Goal: Book appointment/travel/reservation

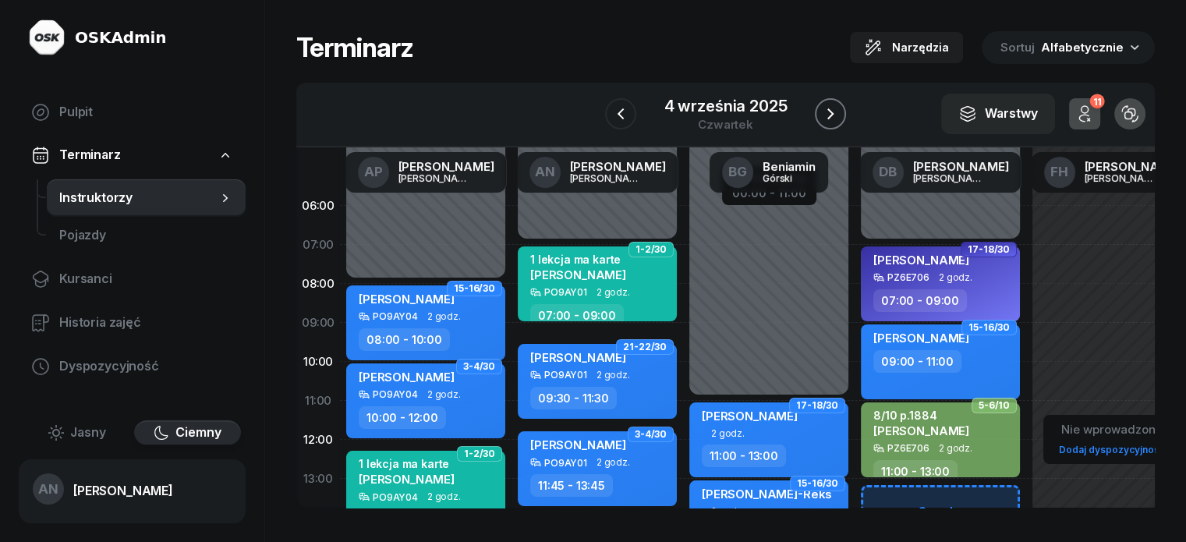
click at [840, 105] on icon "button" at bounding box center [830, 114] width 19 height 19
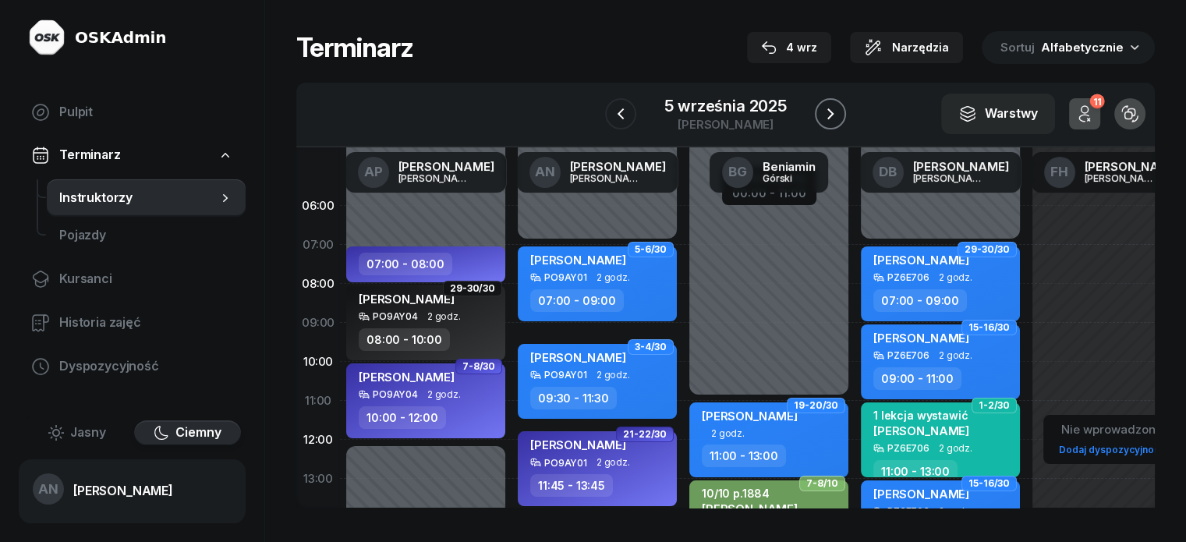
click at [834, 119] on icon "button" at bounding box center [831, 113] width 6 height 11
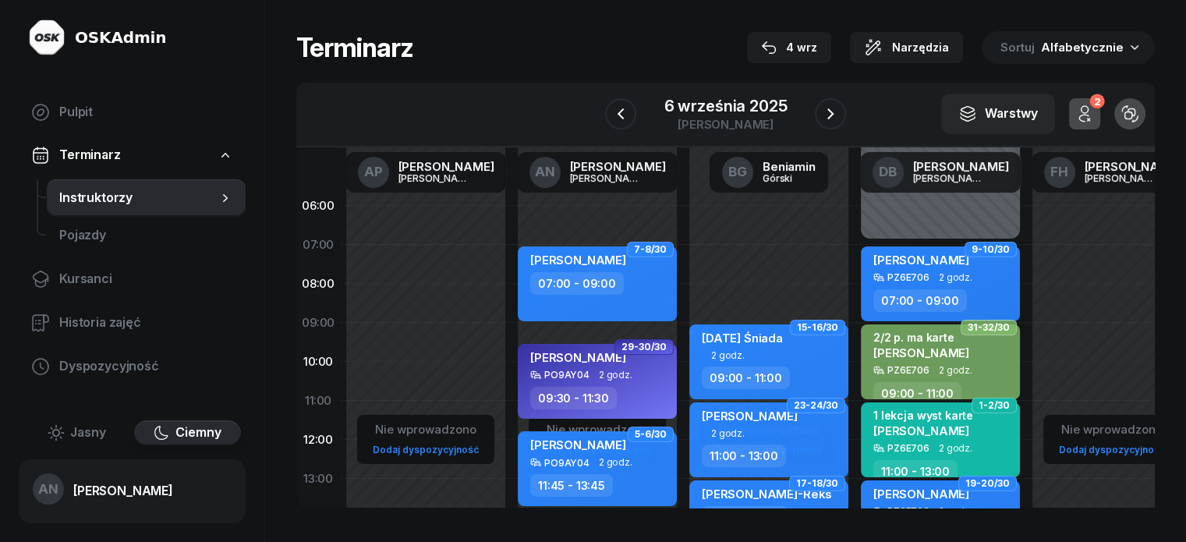
click at [571, 289] on div "07:00 - 09:00" at bounding box center [577, 283] width 94 height 23
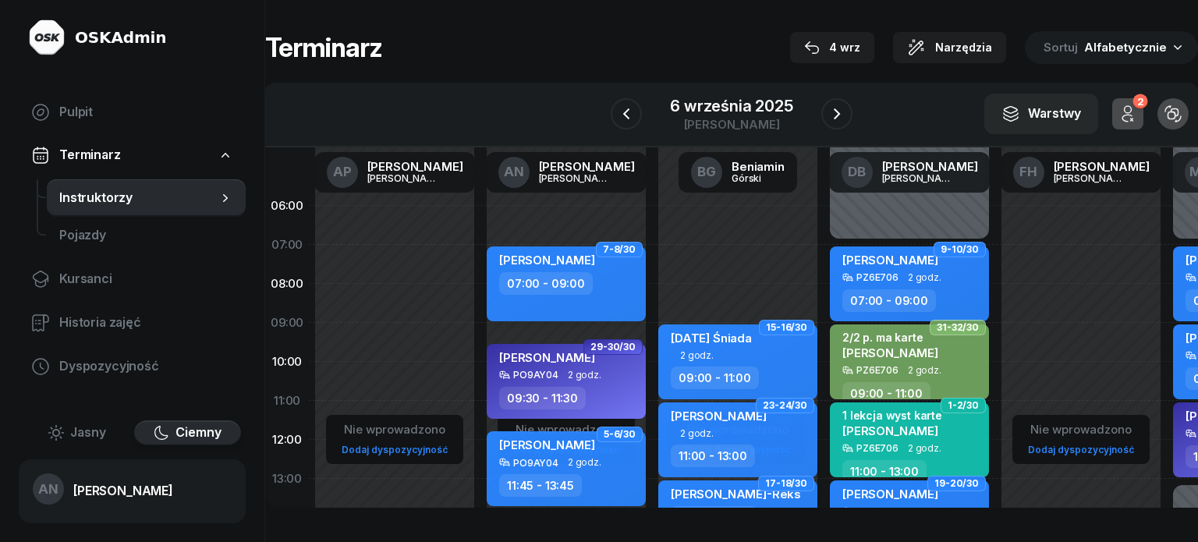
select select "07"
select select "09"
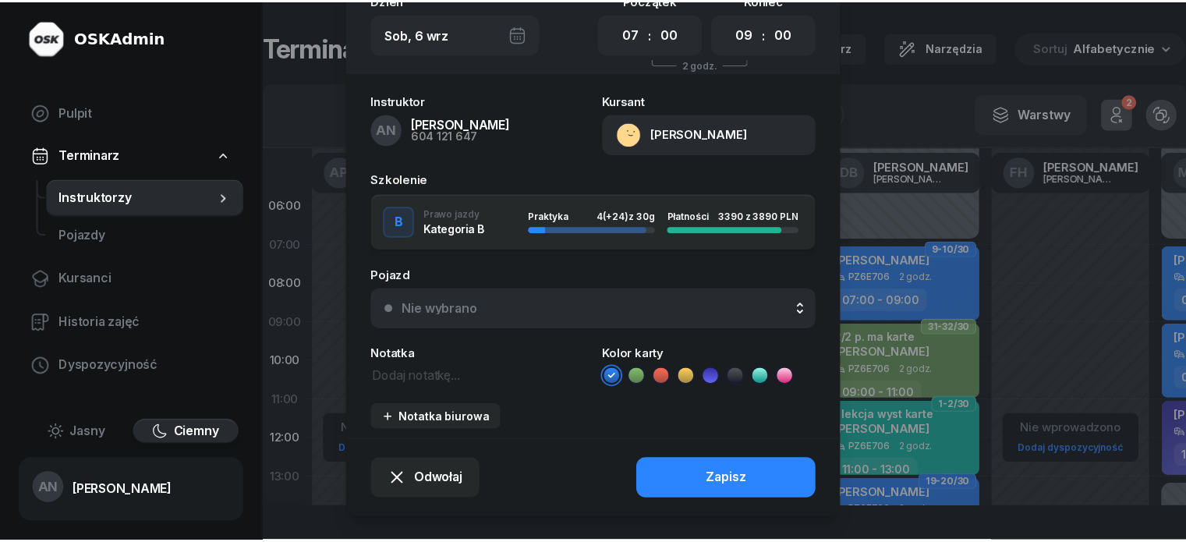
scroll to position [156, 0]
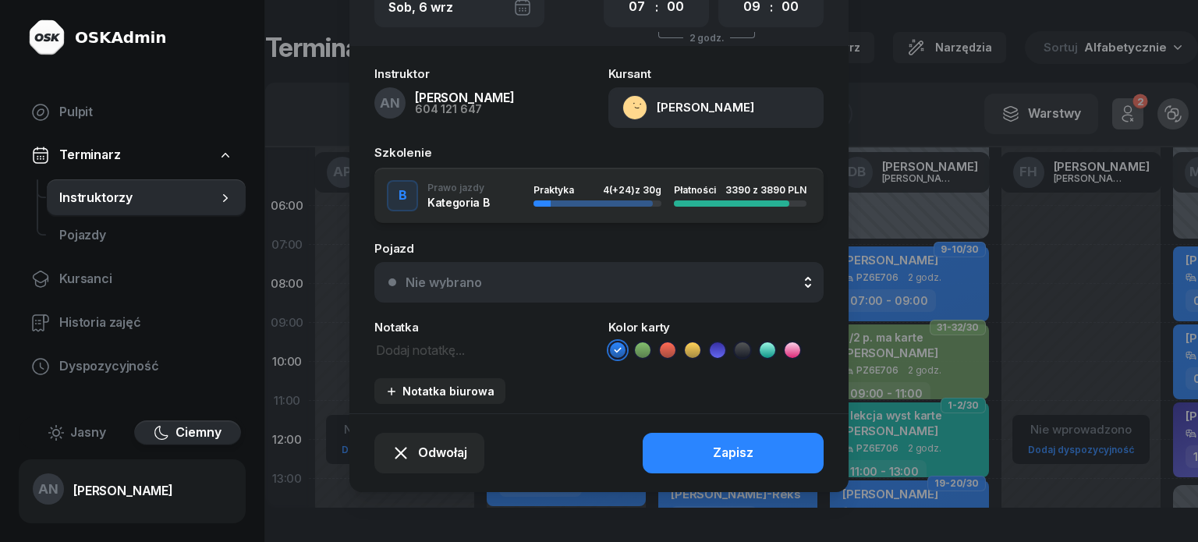
click at [509, 303] on button "Nie wybrano" at bounding box center [598, 282] width 449 height 41
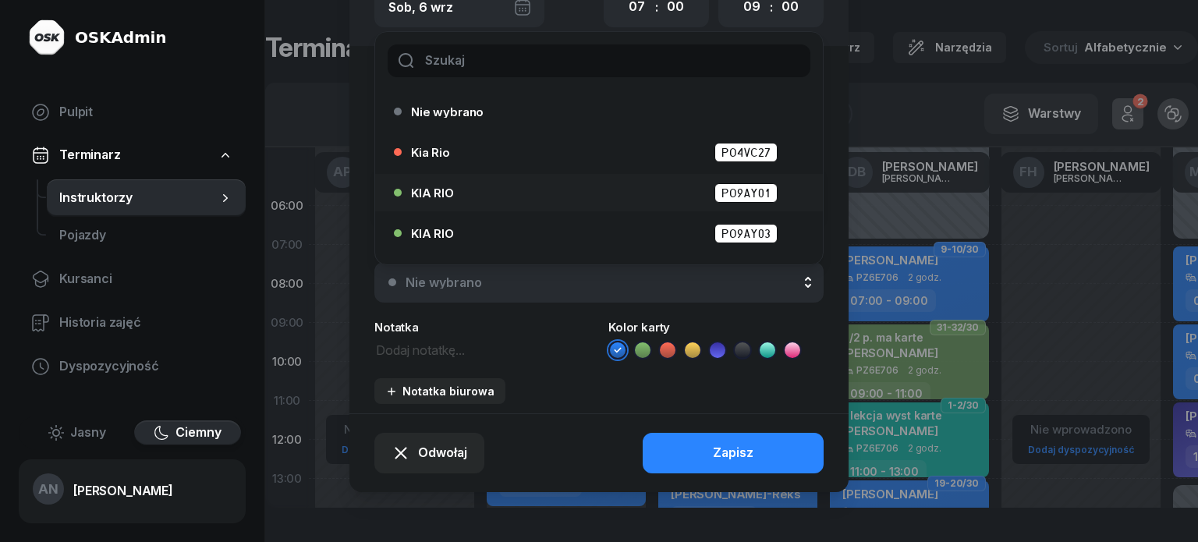
click at [683, 201] on div "KIA RIO PO9AY01" at bounding box center [603, 192] width 384 height 19
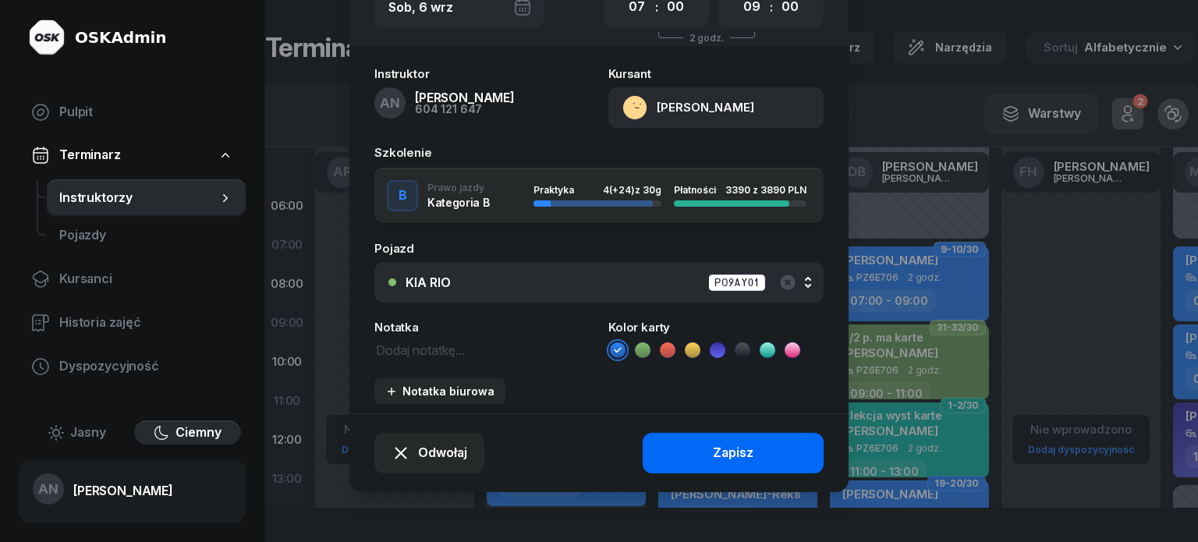
click at [739, 463] on div "Zapisz" at bounding box center [733, 453] width 41 height 20
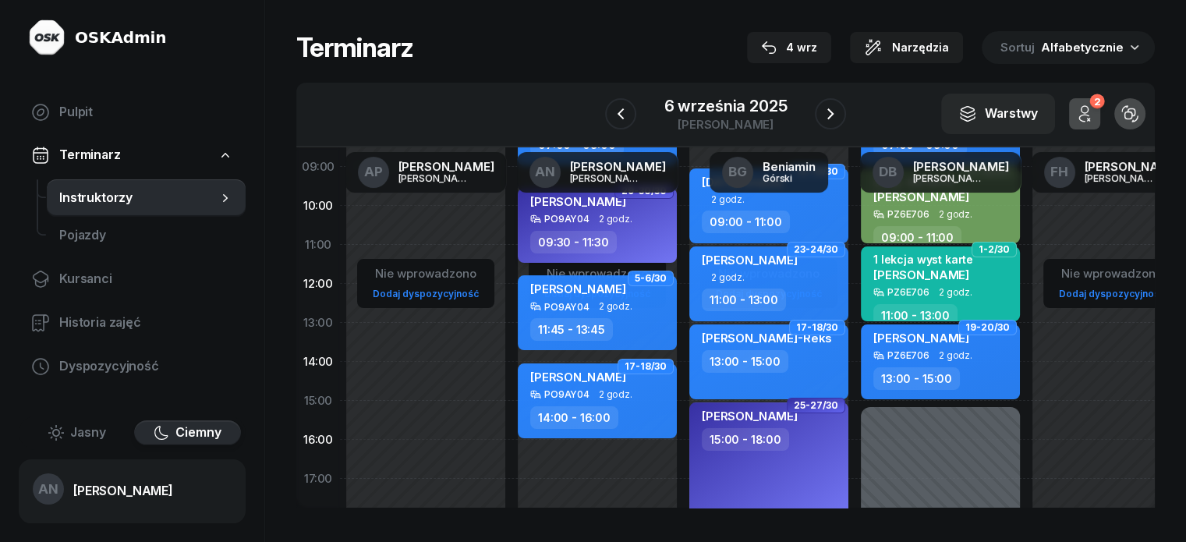
click at [587, 251] on div "09:30 - 11:30" at bounding box center [573, 242] width 87 height 23
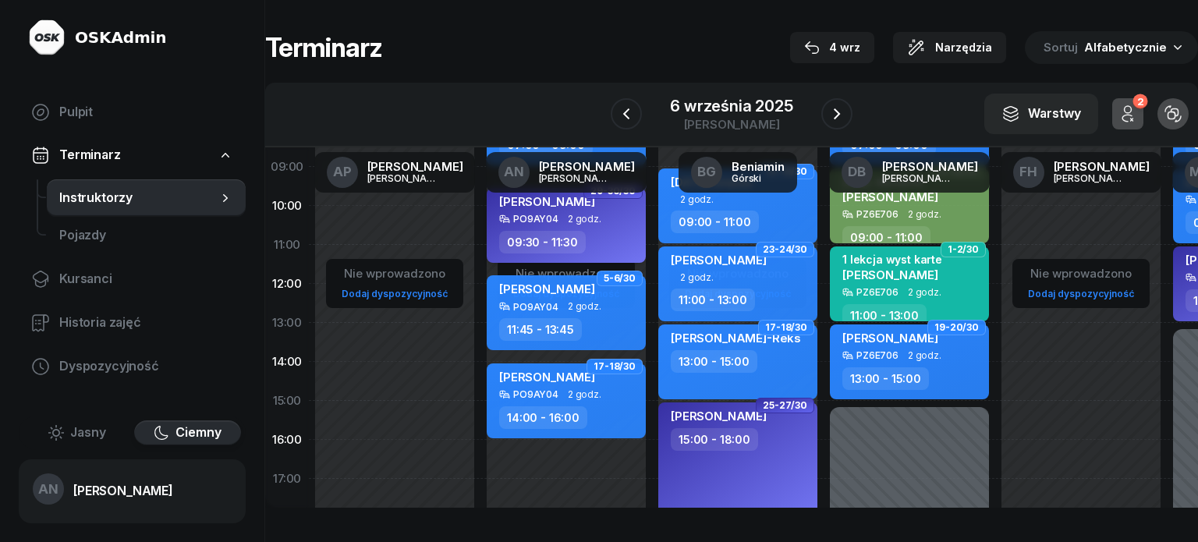
select select "09"
select select "30"
select select "11"
select select "30"
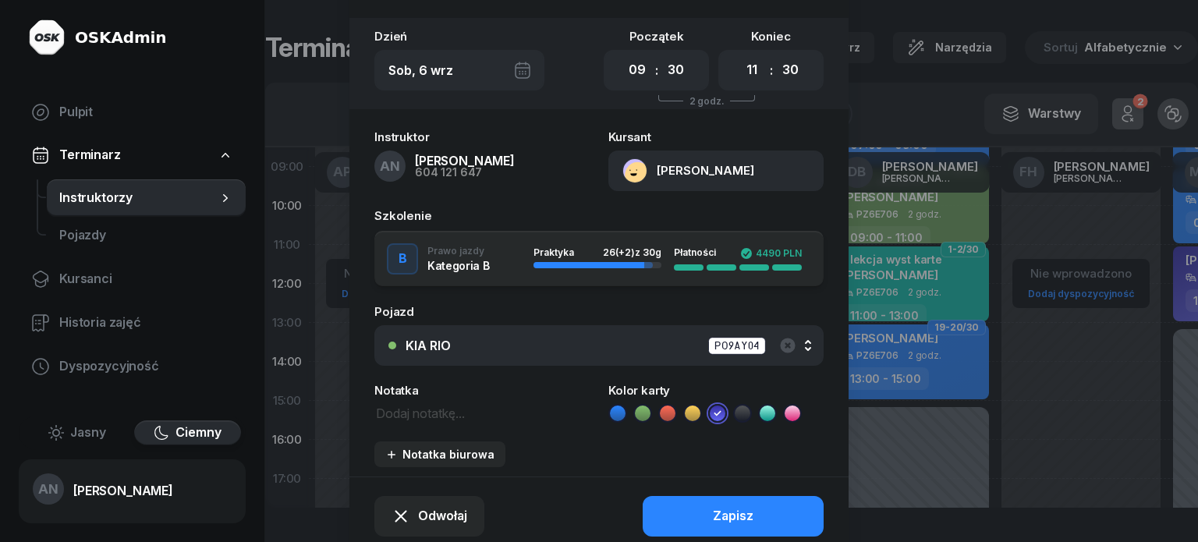
scroll to position [78, 0]
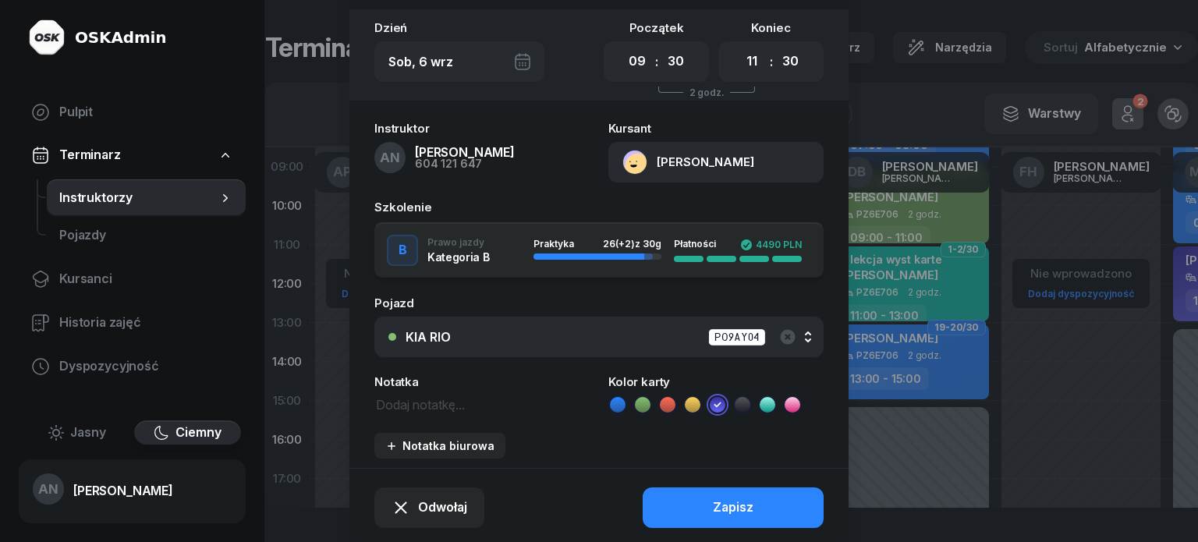
click at [631, 347] on div "KIA RIO PO9AY04" at bounding box center [608, 337] width 404 height 19
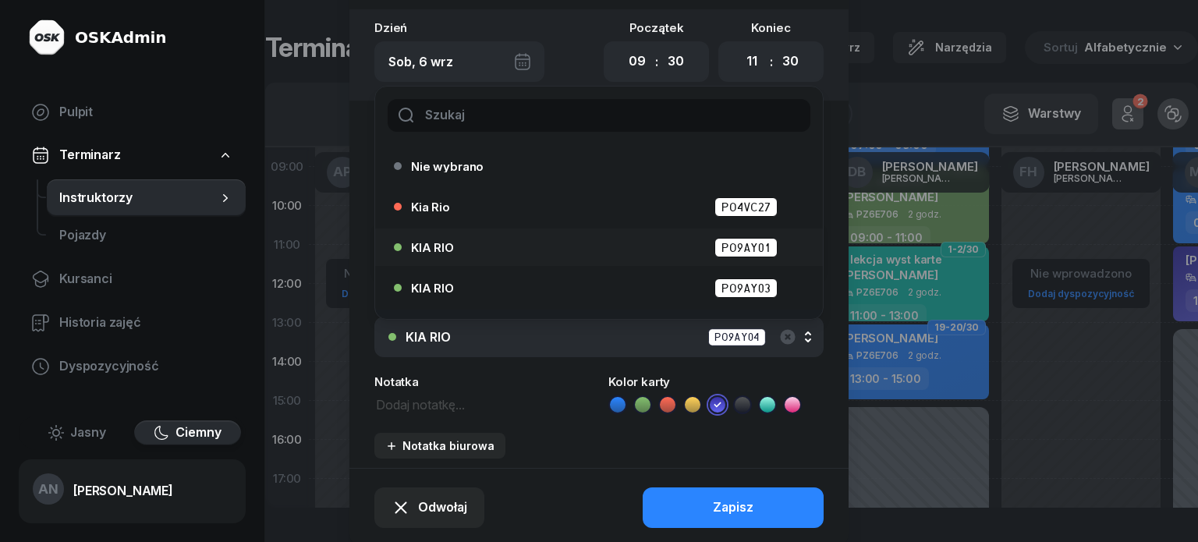
click at [686, 257] on div "KIA RIO PO9AY01" at bounding box center [603, 247] width 384 height 19
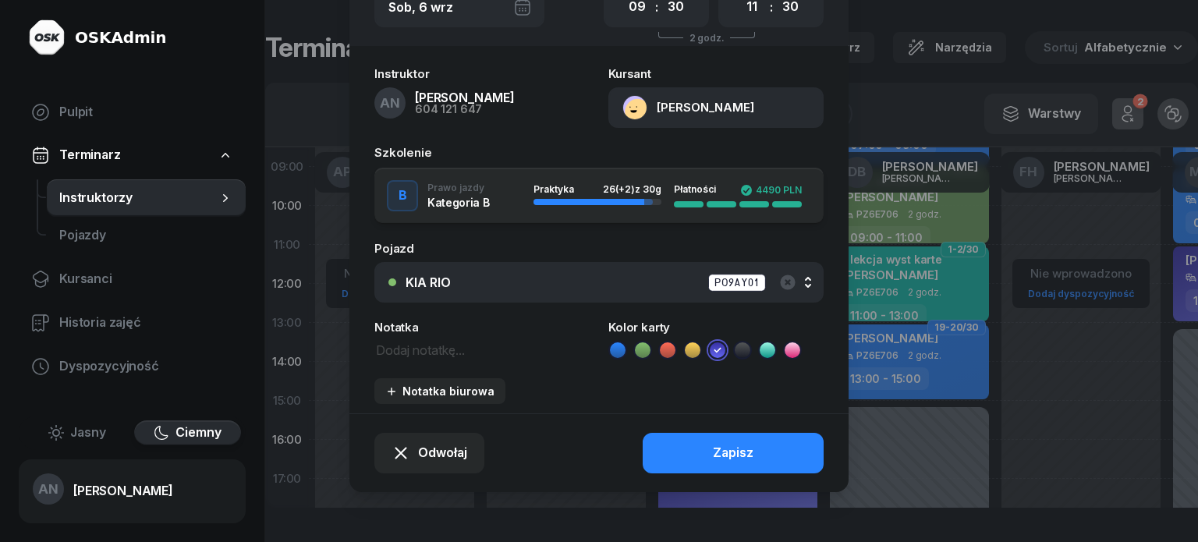
scroll to position [197, 0]
click at [676, 448] on button "Zapisz" at bounding box center [733, 453] width 181 height 41
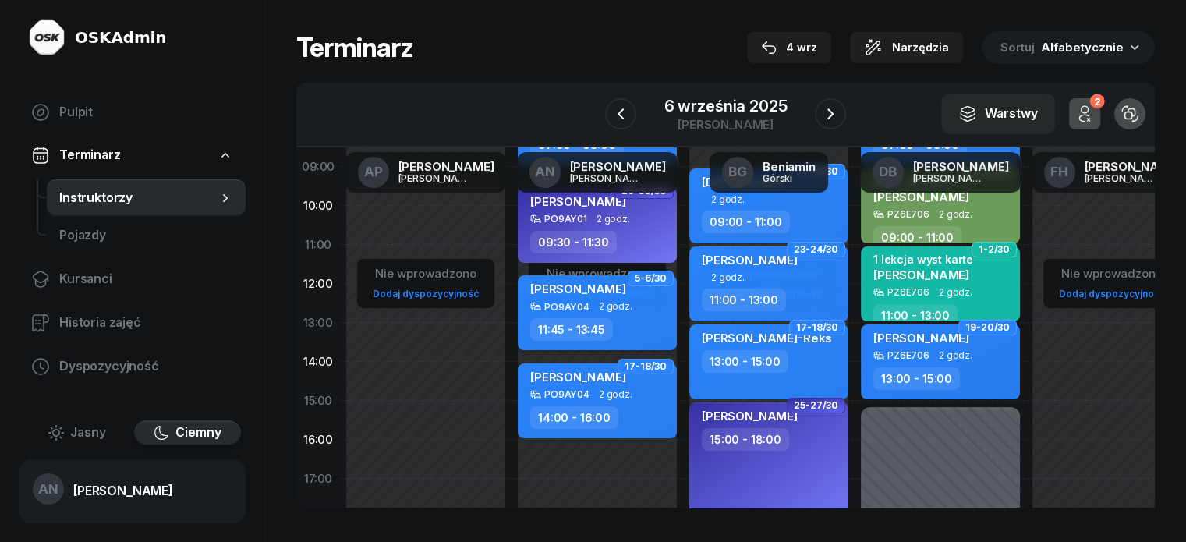
click at [602, 312] on span "2 godz." at bounding box center [616, 306] width 34 height 11
select select "11"
select select "45"
select select "13"
select select "45"
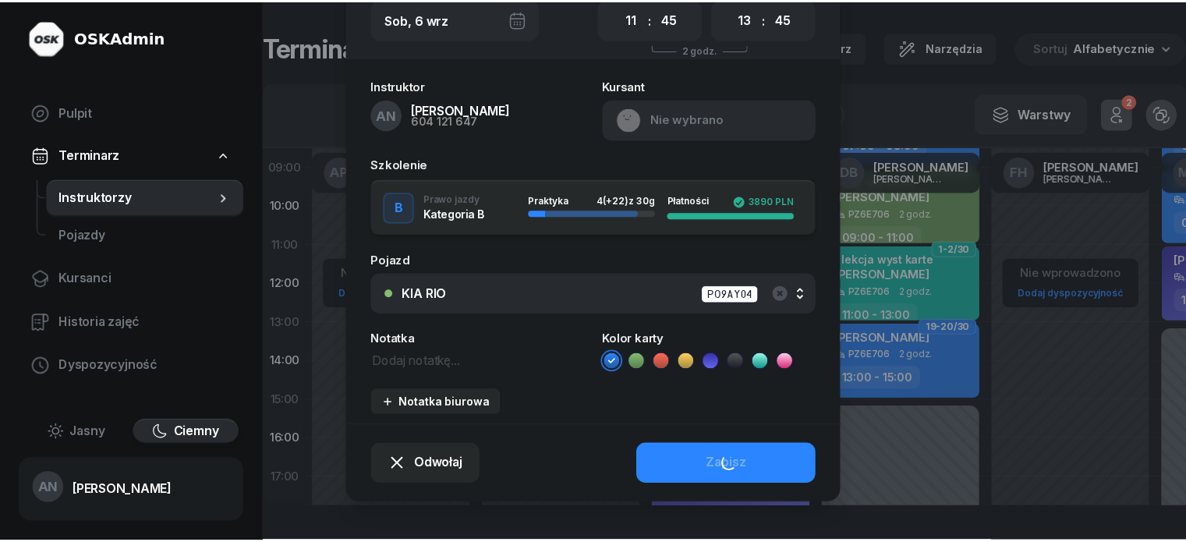
scroll to position [156, 0]
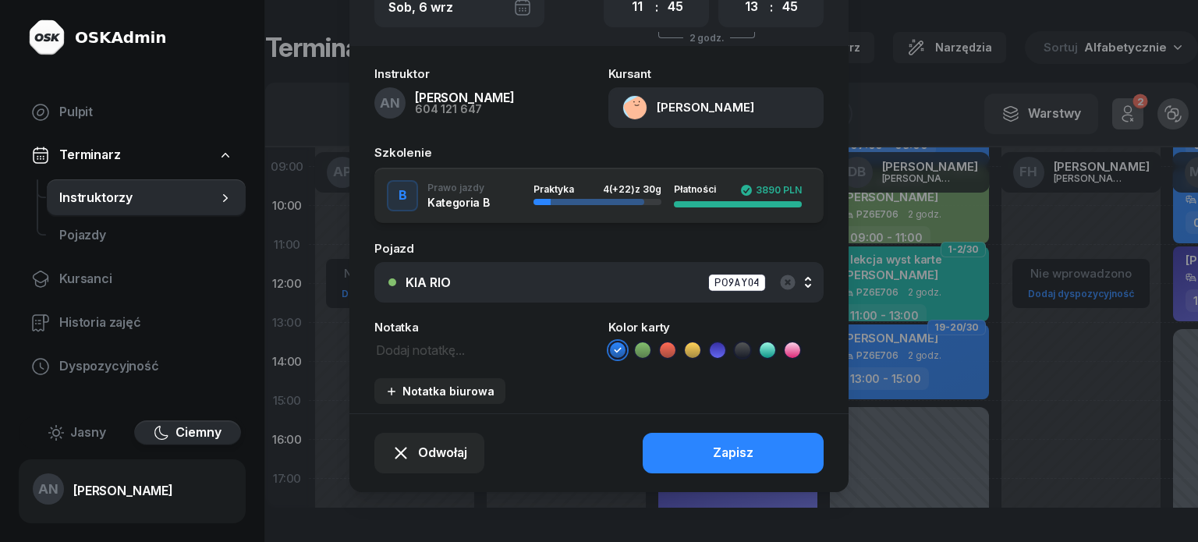
click at [565, 292] on div "KIA RIO PO9AY04" at bounding box center [608, 282] width 404 height 19
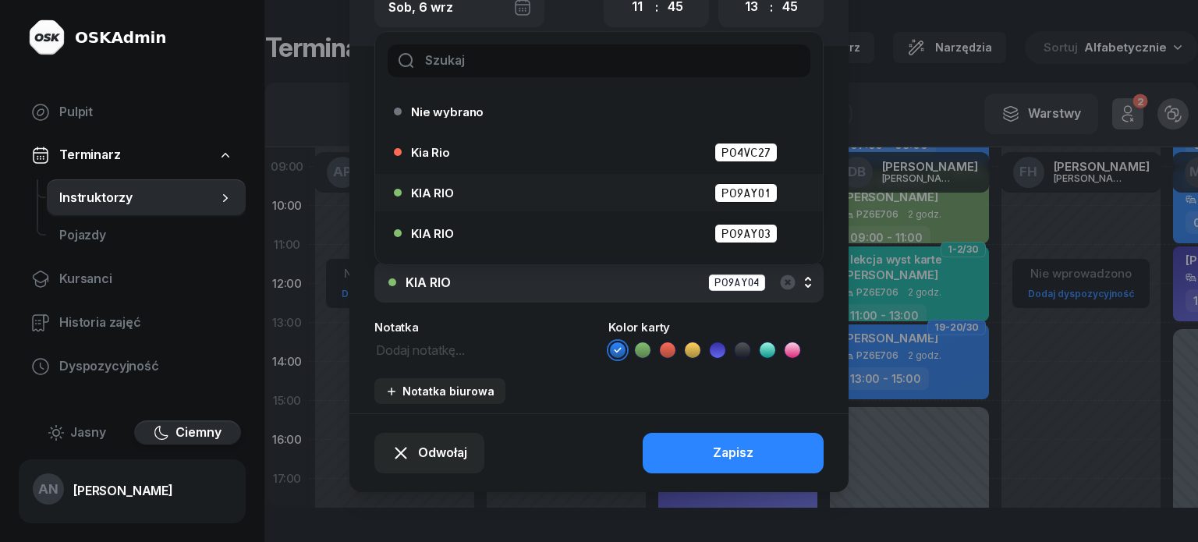
click at [593, 202] on div "KIA RIO PO9AY01" at bounding box center [603, 192] width 384 height 19
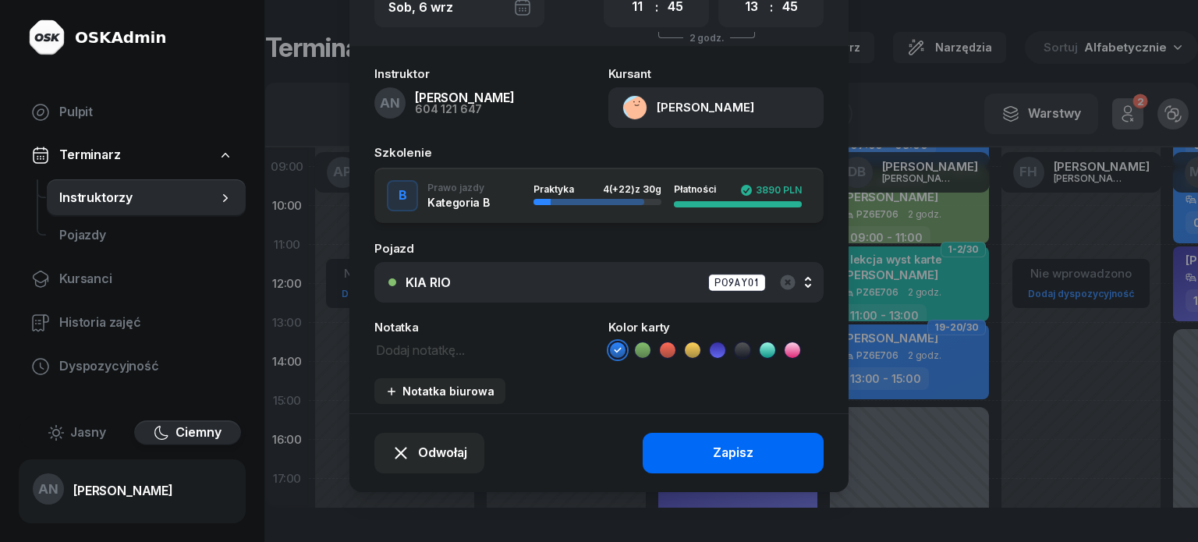
click at [693, 473] on button "Zapisz" at bounding box center [733, 453] width 181 height 41
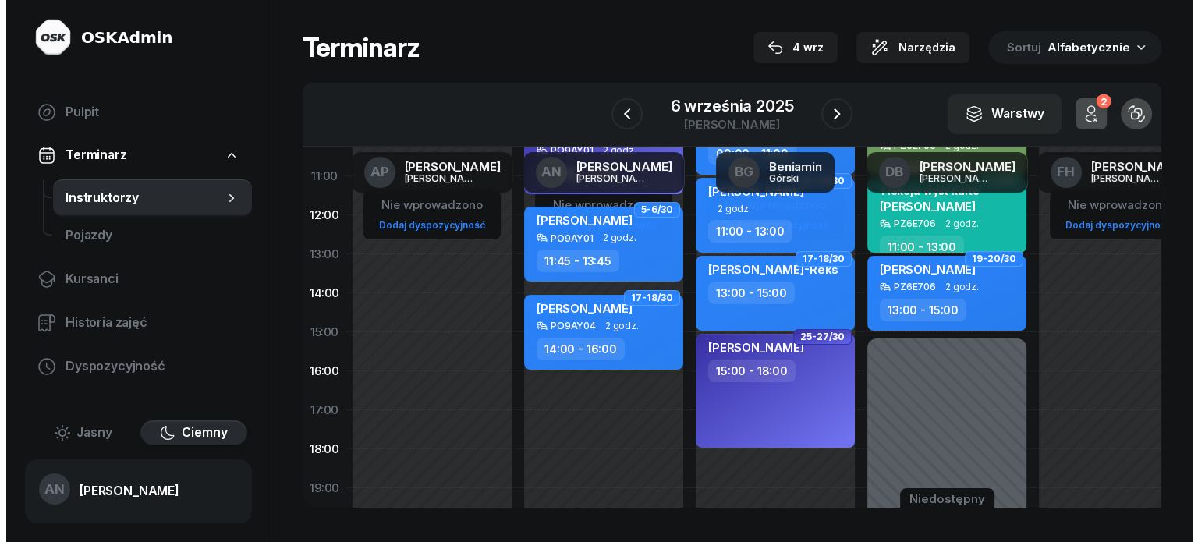
scroll to position [234, 0]
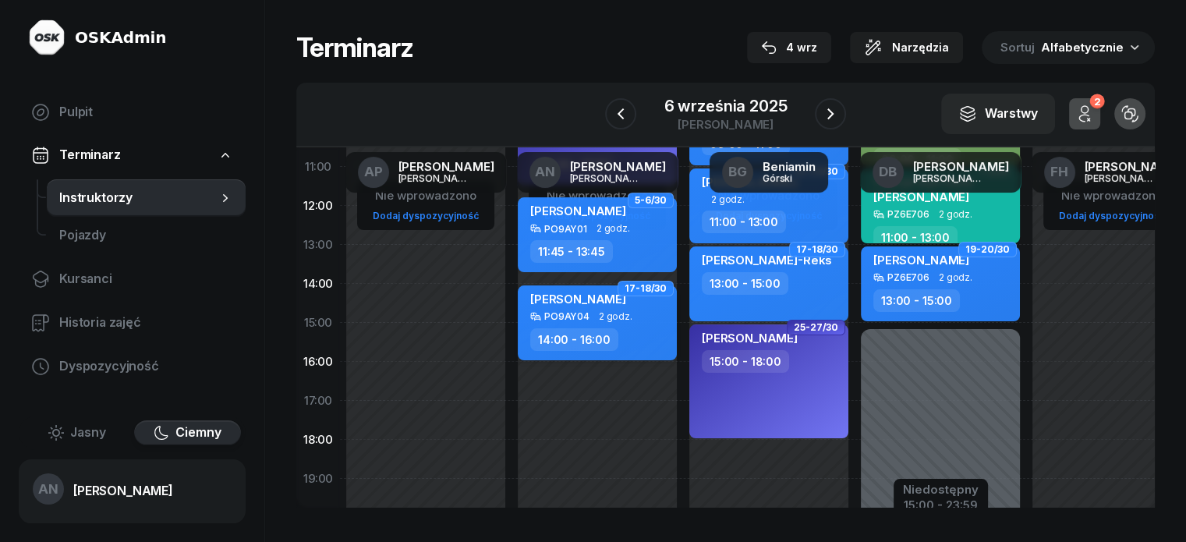
click at [599, 322] on span "2 godz." at bounding box center [616, 316] width 34 height 11
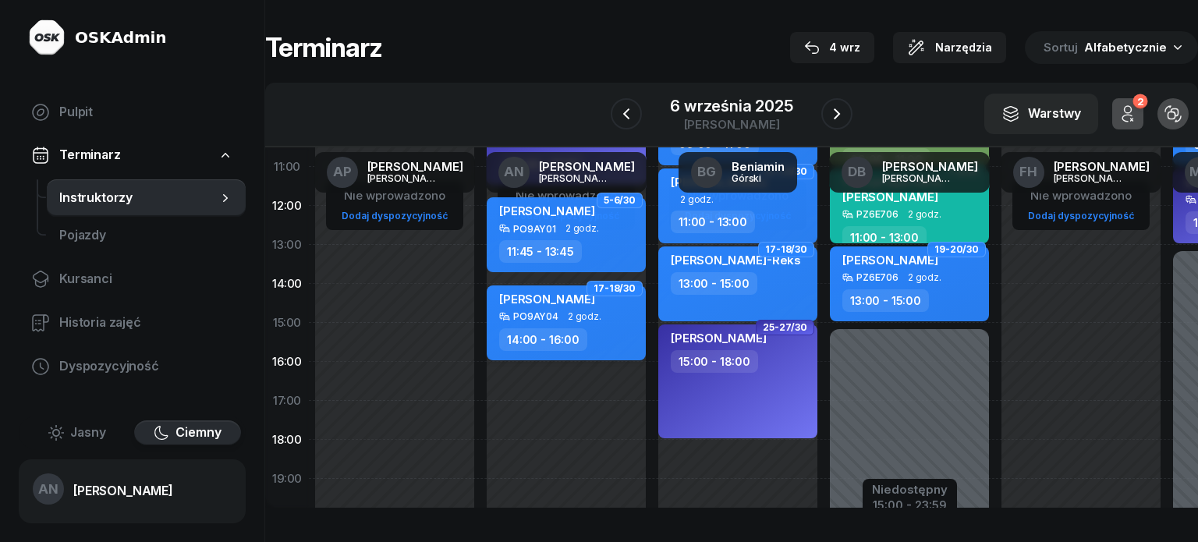
select select "14"
select select "16"
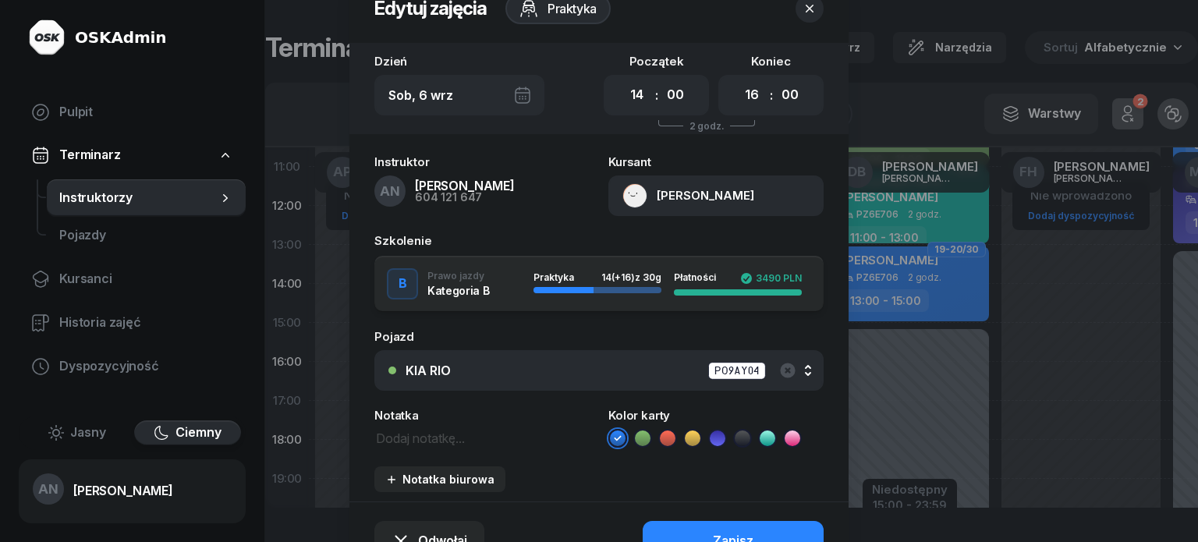
scroll to position [156, 0]
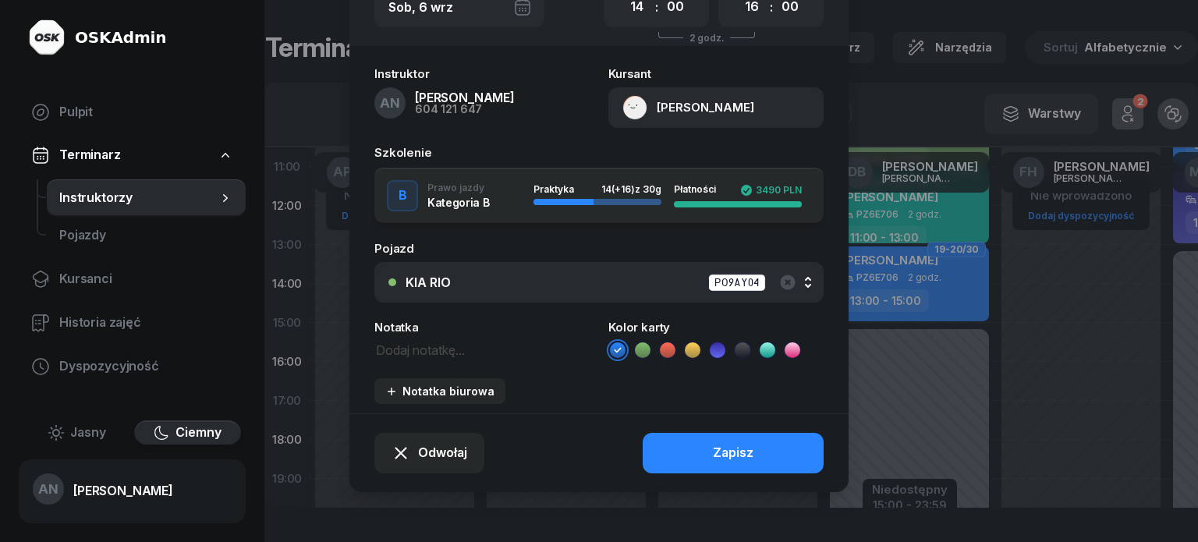
click at [545, 292] on div "KIA RIO PO9AY04" at bounding box center [608, 282] width 404 height 19
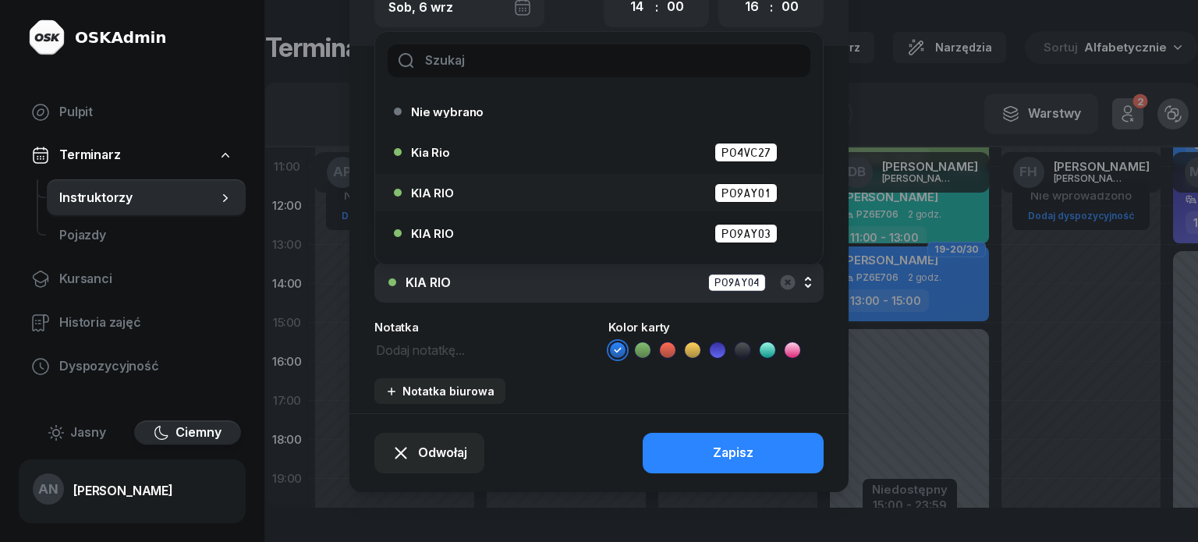
click at [615, 203] on div "KIA RIO PO9AY01" at bounding box center [603, 192] width 384 height 19
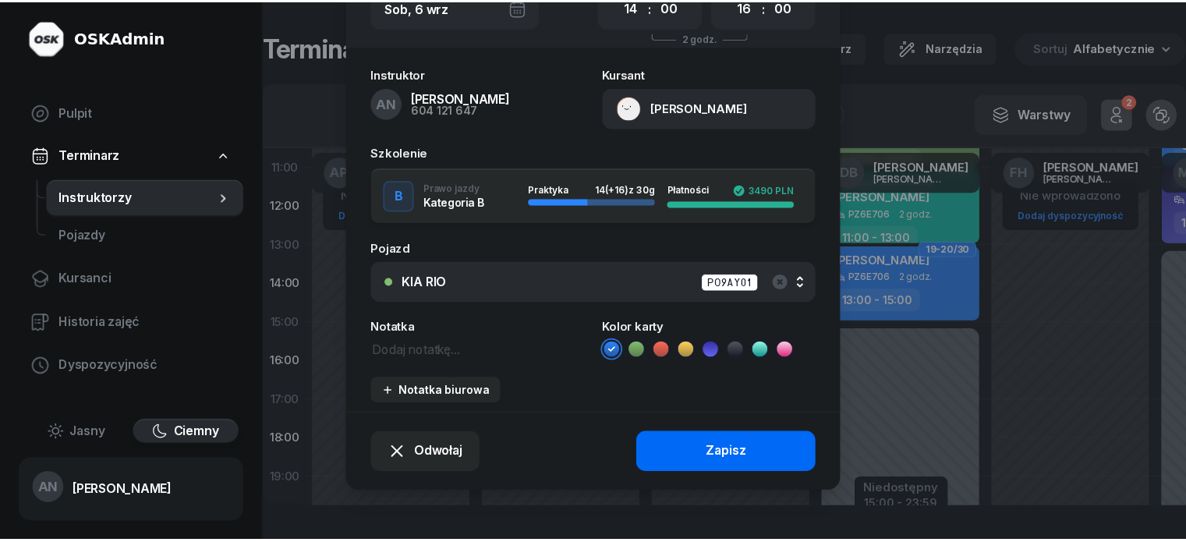
scroll to position [197, 0]
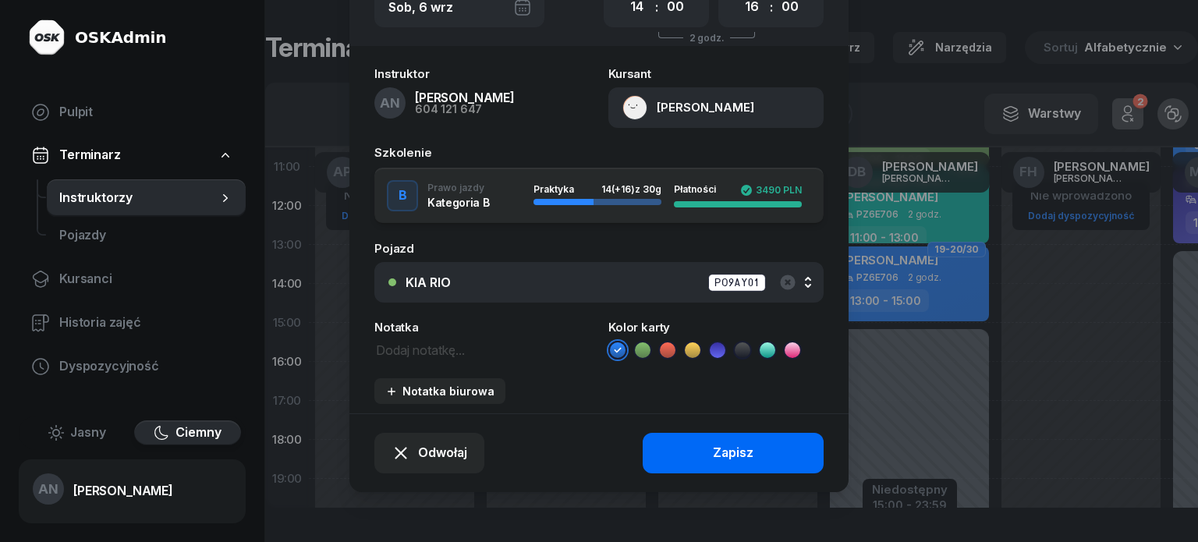
click at [693, 448] on button "Zapisz" at bounding box center [733, 453] width 181 height 41
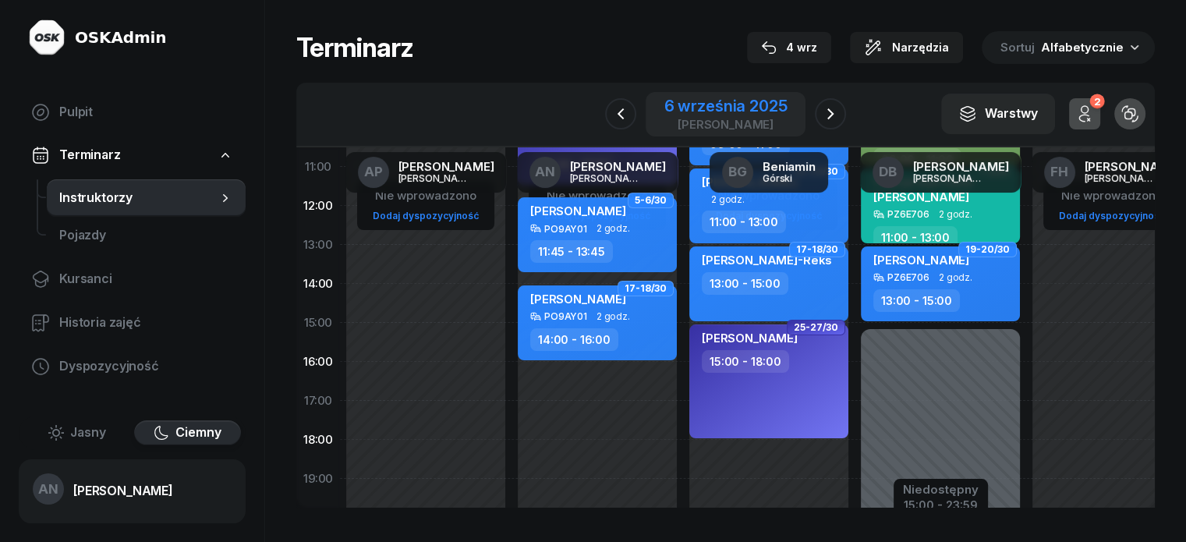
click at [728, 114] on div "6 września 2025" at bounding box center [726, 106] width 123 height 16
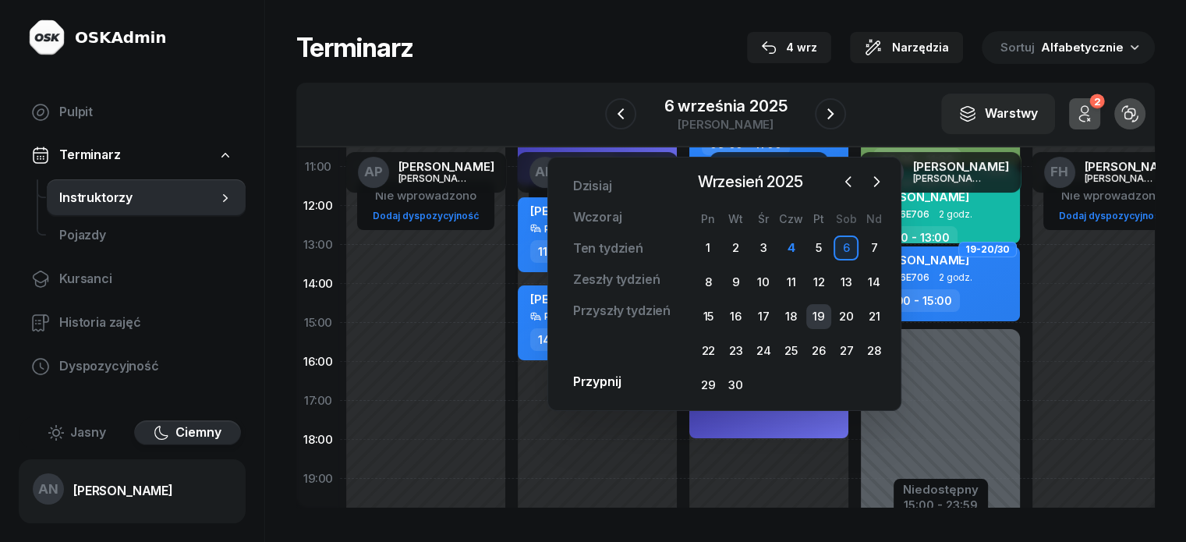
click at [821, 328] on div "19" at bounding box center [818, 316] width 25 height 25
